Goal: Information Seeking & Learning: Learn about a topic

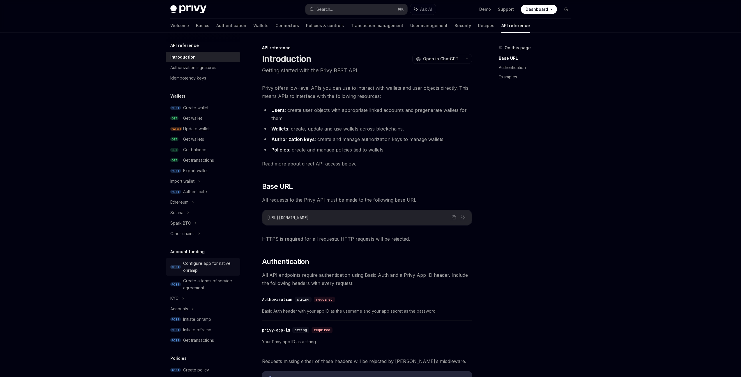
scroll to position [146, 0]
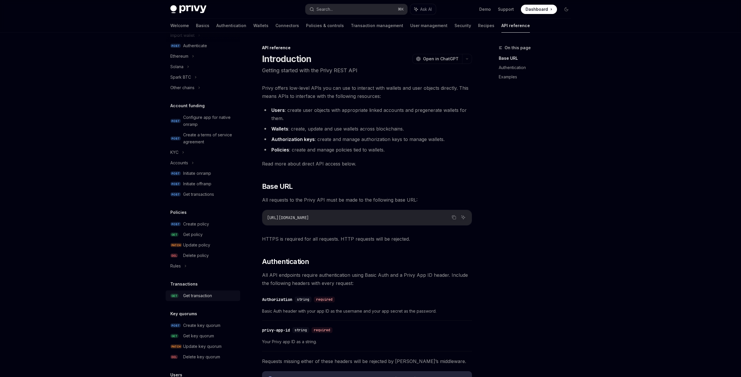
click at [210, 297] on div "Get transaction" at bounding box center [197, 295] width 29 height 7
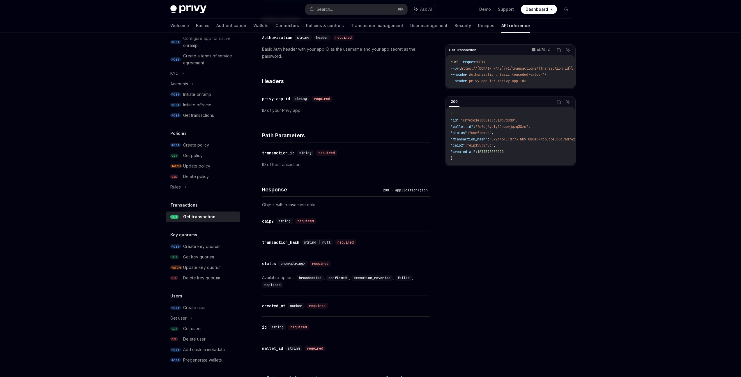
scroll to position [218, 0]
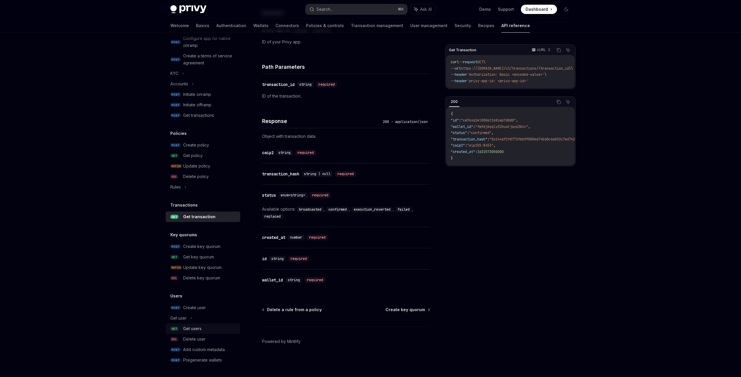
click at [205, 327] on div "Get users" at bounding box center [210, 328] width 54 height 7
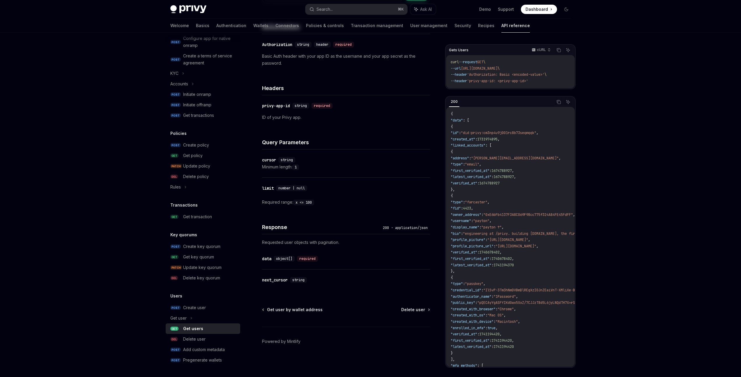
type textarea "*"
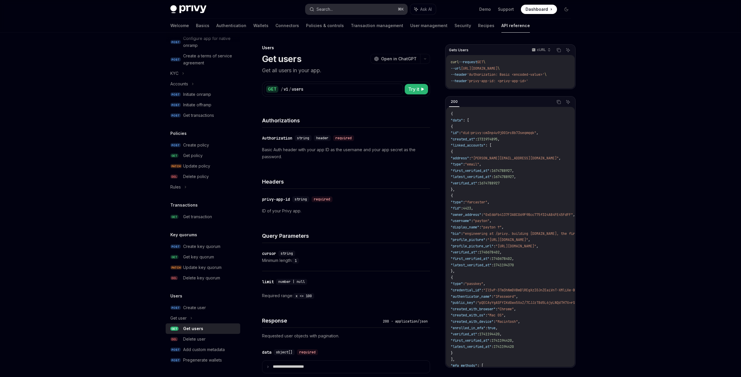
click at [375, 11] on button "Search... ⌘ K" at bounding box center [356, 9] width 102 height 10
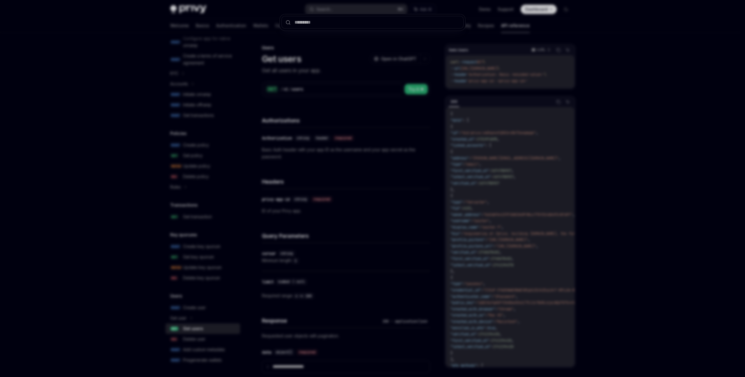
type input "*"
type input "*****"
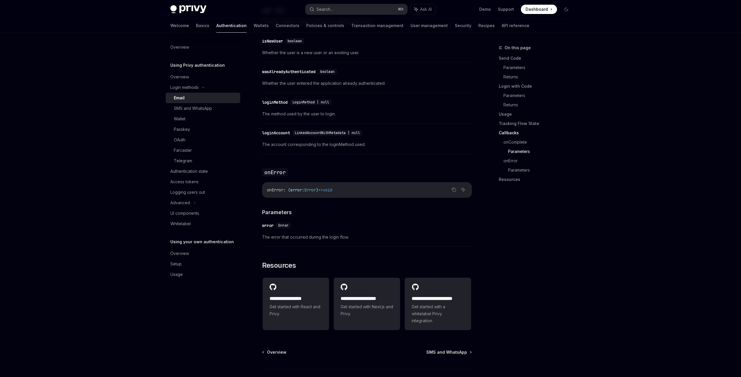
scroll to position [1006, 0]
click at [201, 191] on div "Logging users out" at bounding box center [187, 192] width 35 height 7
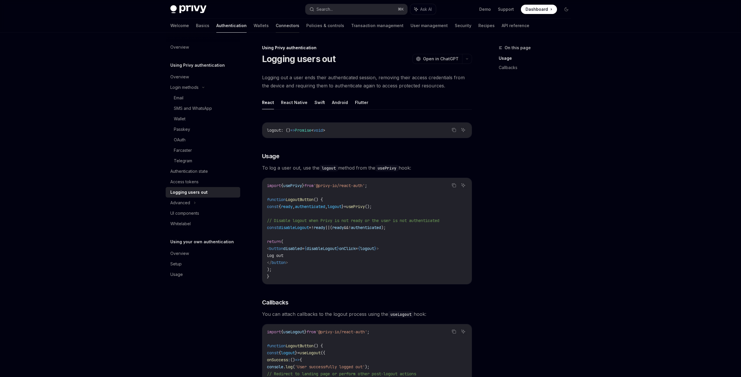
click at [276, 28] on link "Connectors" at bounding box center [288, 26] width 24 height 14
type textarea "*"
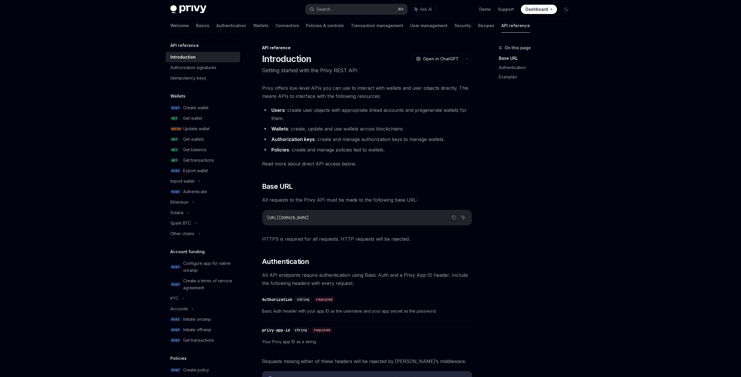
click at [501, 29] on link "API reference" at bounding box center [515, 26] width 29 height 14
click at [501, 25] on link "API reference" at bounding box center [515, 26] width 29 height 14
click at [410, 25] on link "User management" at bounding box center [428, 26] width 37 height 14
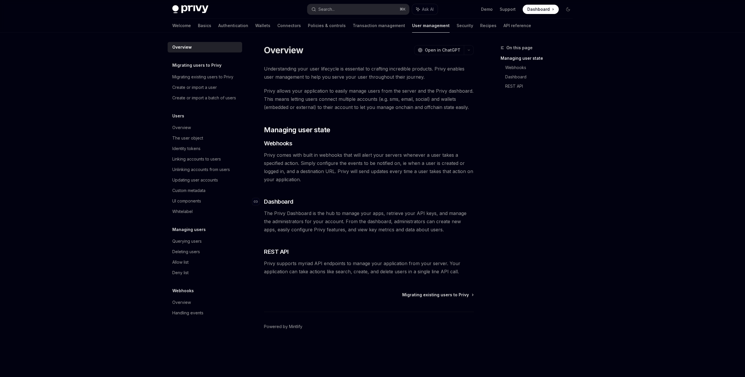
click at [282, 202] on span "Dashboard" at bounding box center [278, 201] width 29 height 8
click at [224, 242] on div "Querying users" at bounding box center [205, 241] width 66 height 7
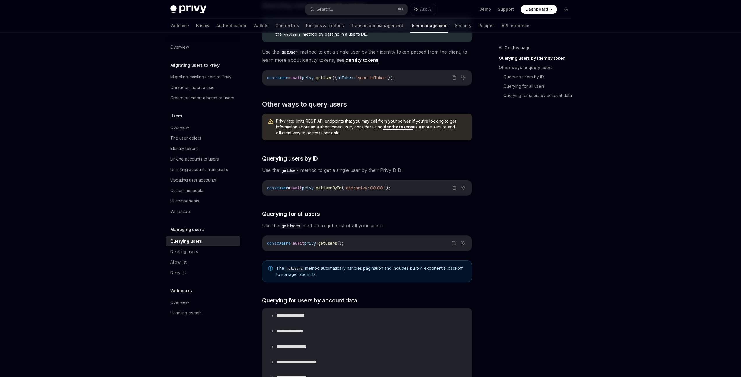
scroll to position [174, 0]
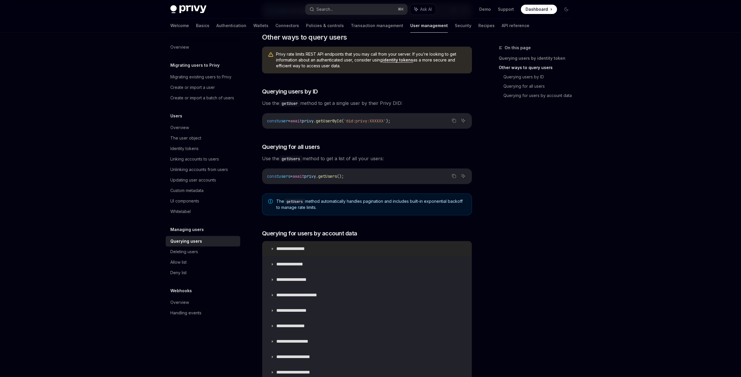
click at [303, 252] on summary "**********" at bounding box center [366, 248] width 209 height 15
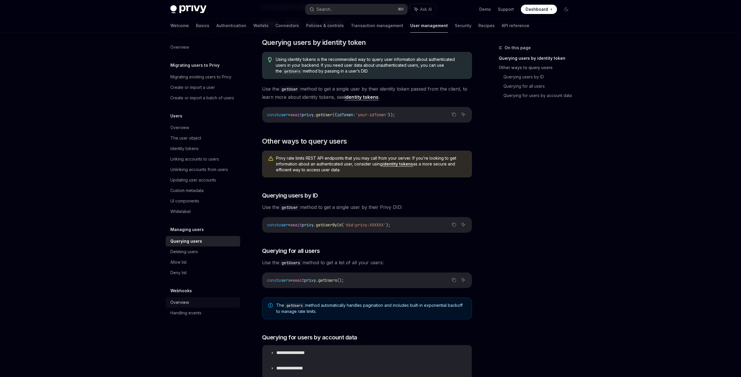
click at [210, 300] on div "Overview" at bounding box center [203, 302] width 66 height 7
type textarea "*"
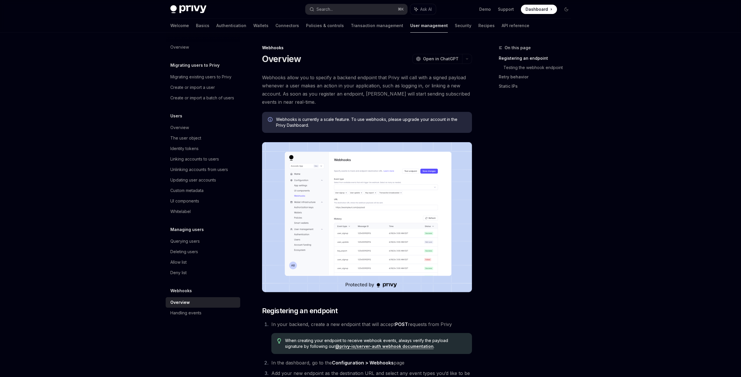
click at [406, 221] on img at bounding box center [367, 217] width 210 height 150
click at [444, 202] on img at bounding box center [367, 217] width 210 height 150
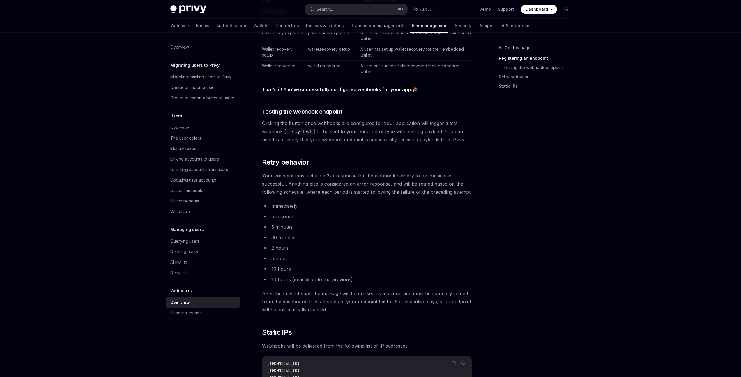
scroll to position [625, 0]
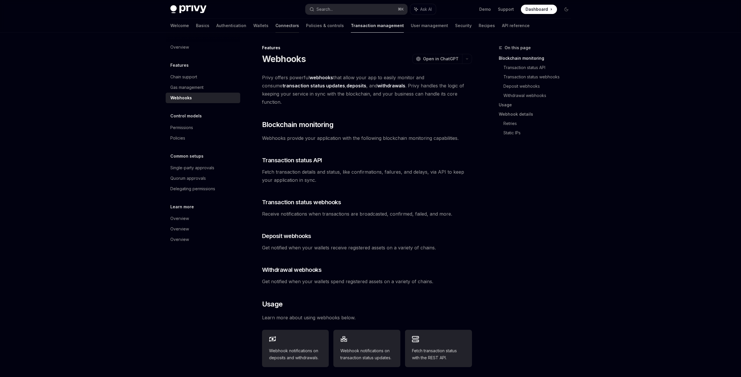
click at [275, 29] on link "Connectors" at bounding box center [287, 26] width 24 height 14
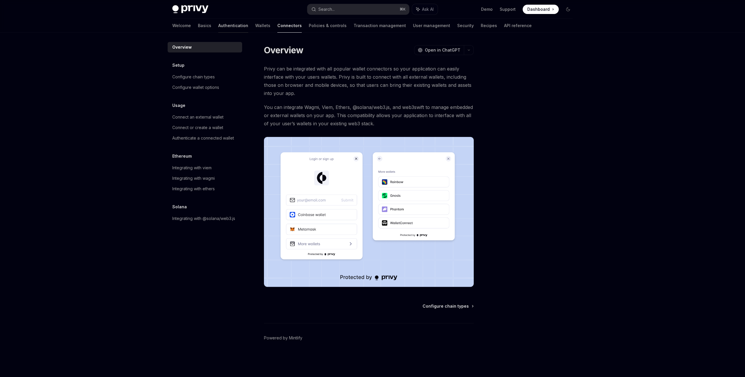
click at [218, 29] on link "Authentication" at bounding box center [233, 26] width 30 height 14
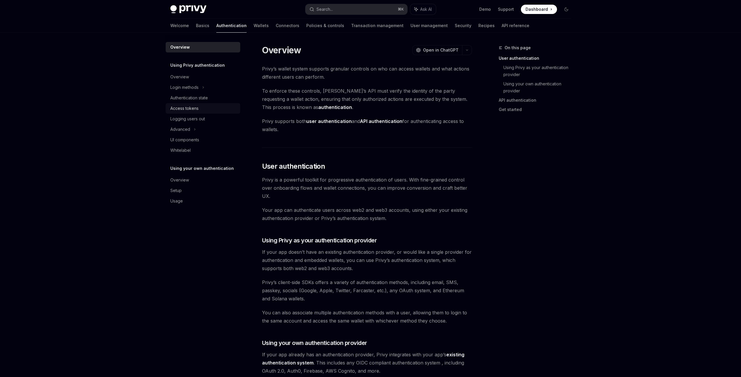
click at [227, 109] on div "Access tokens" at bounding box center [203, 108] width 66 height 7
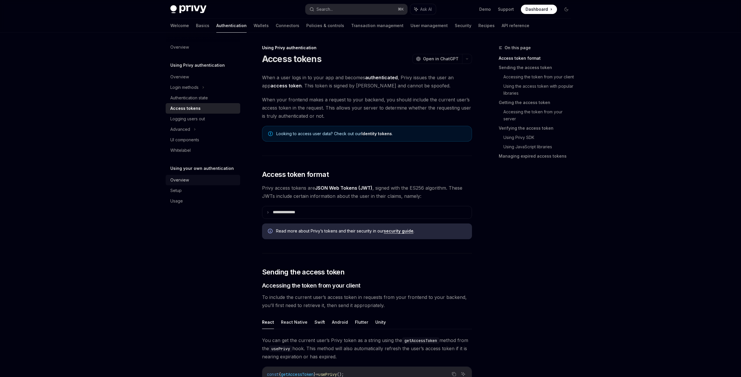
click at [192, 182] on div "Overview" at bounding box center [203, 179] width 66 height 7
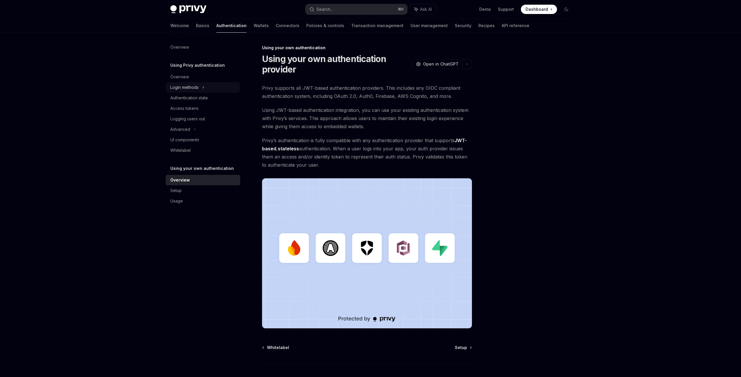
click at [204, 88] on icon at bounding box center [203, 87] width 2 height 7
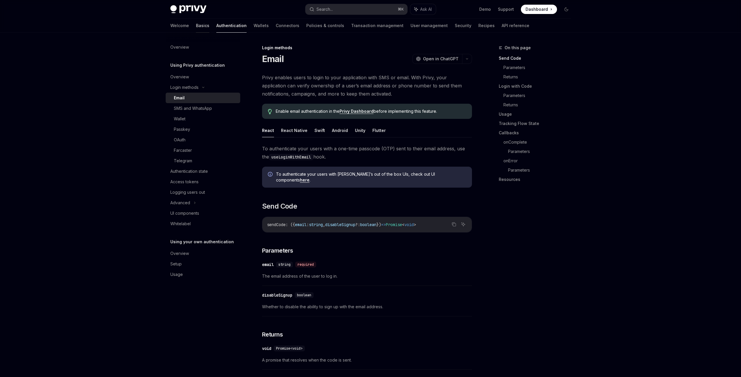
click at [196, 25] on link "Basics" at bounding box center [202, 26] width 13 height 14
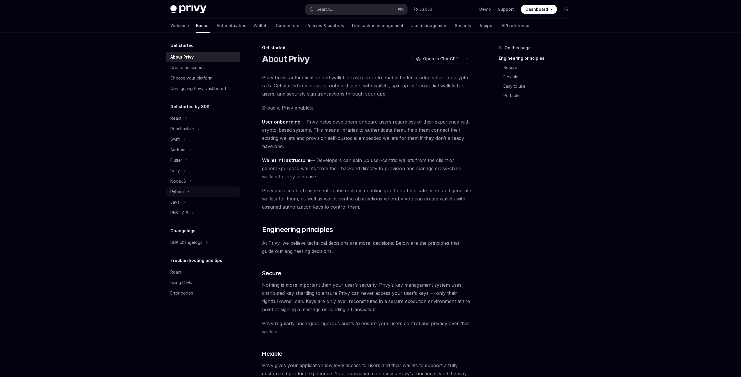
click at [224, 194] on div "Python" at bounding box center [203, 191] width 75 height 10
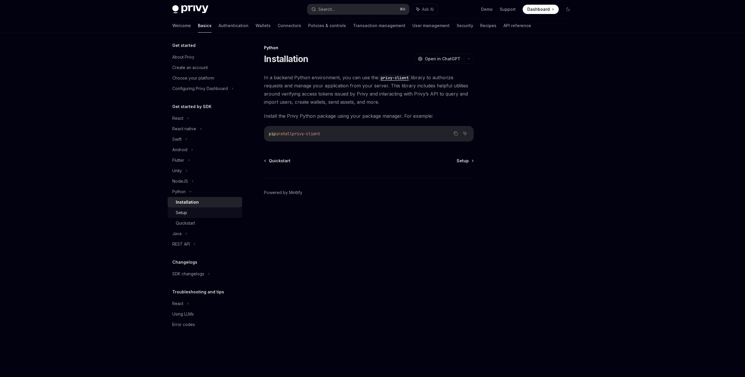
click at [223, 209] on div "Setup" at bounding box center [207, 212] width 63 height 7
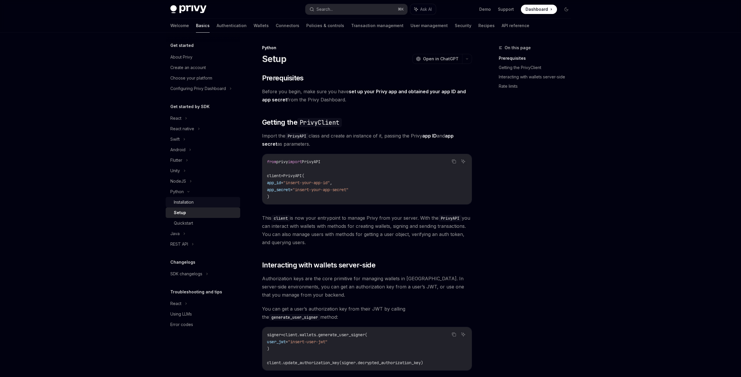
click at [223, 206] on link "Installation" at bounding box center [203, 202] width 75 height 10
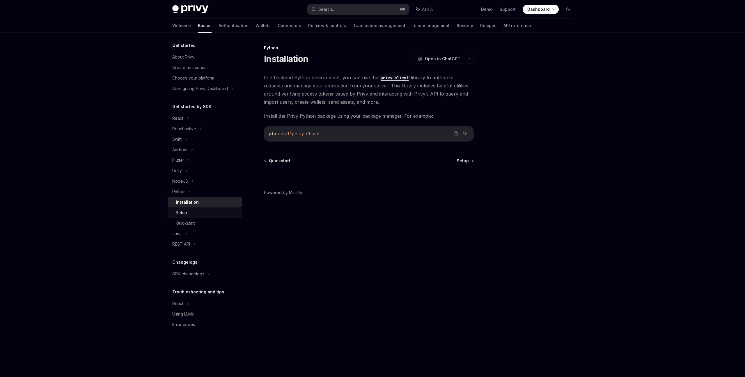
click at [223, 213] on div "Setup" at bounding box center [207, 212] width 63 height 7
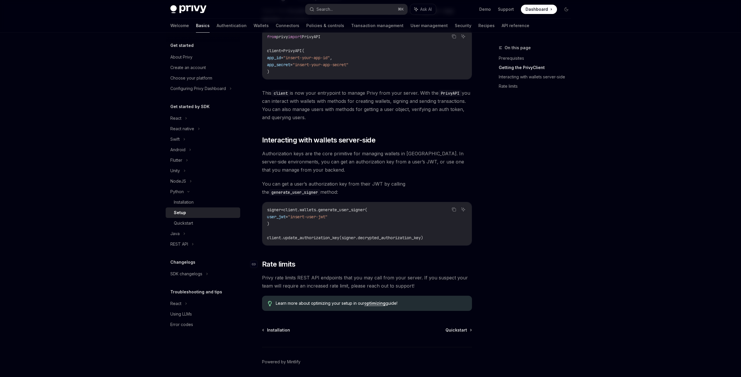
scroll to position [145, 0]
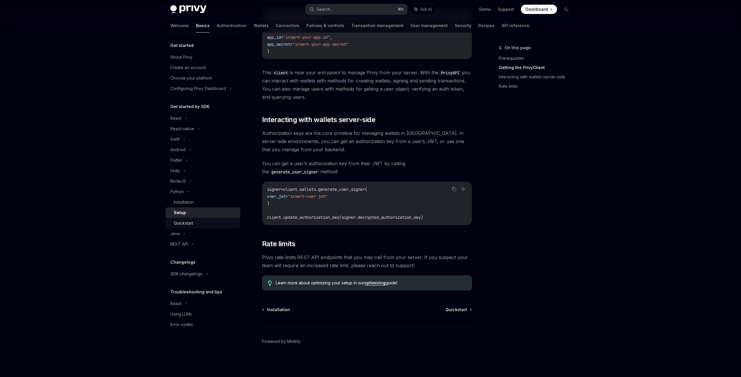
click at [215, 225] on div "Quickstart" at bounding box center [205, 222] width 63 height 7
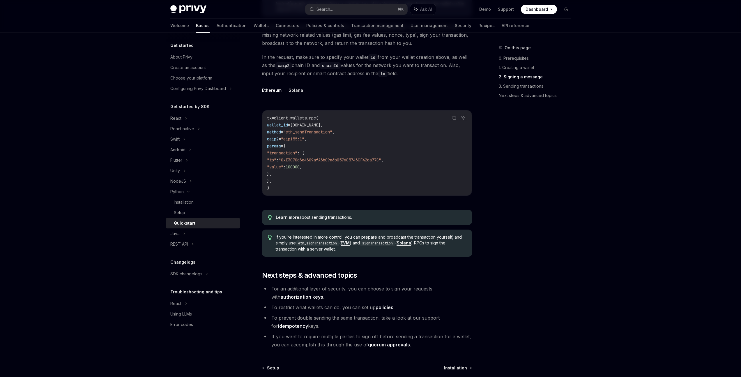
scroll to position [470, 0]
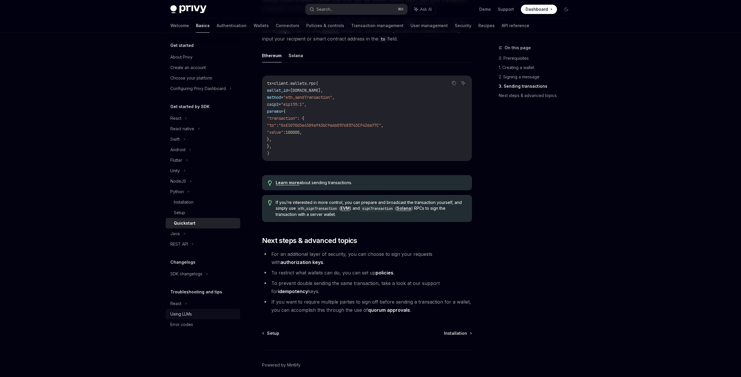
click at [195, 312] on div "Using LLMs" at bounding box center [203, 313] width 66 height 7
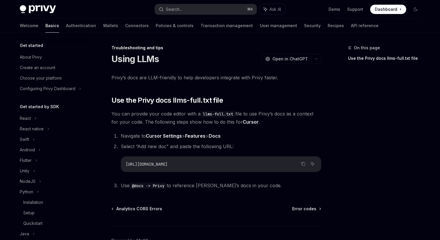
type textarea "*"
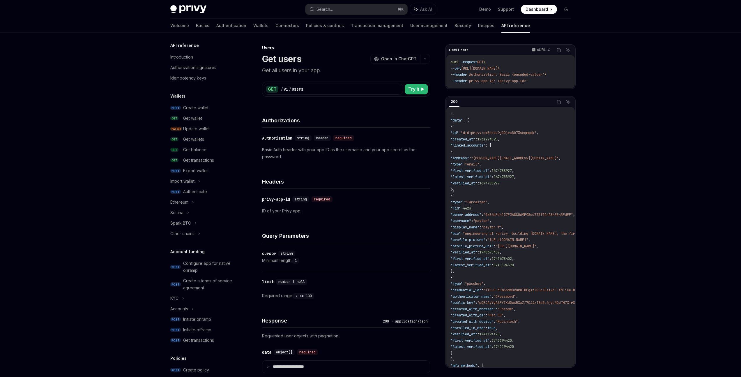
scroll to position [225, 0]
